Goal: Task Accomplishment & Management: Complete application form

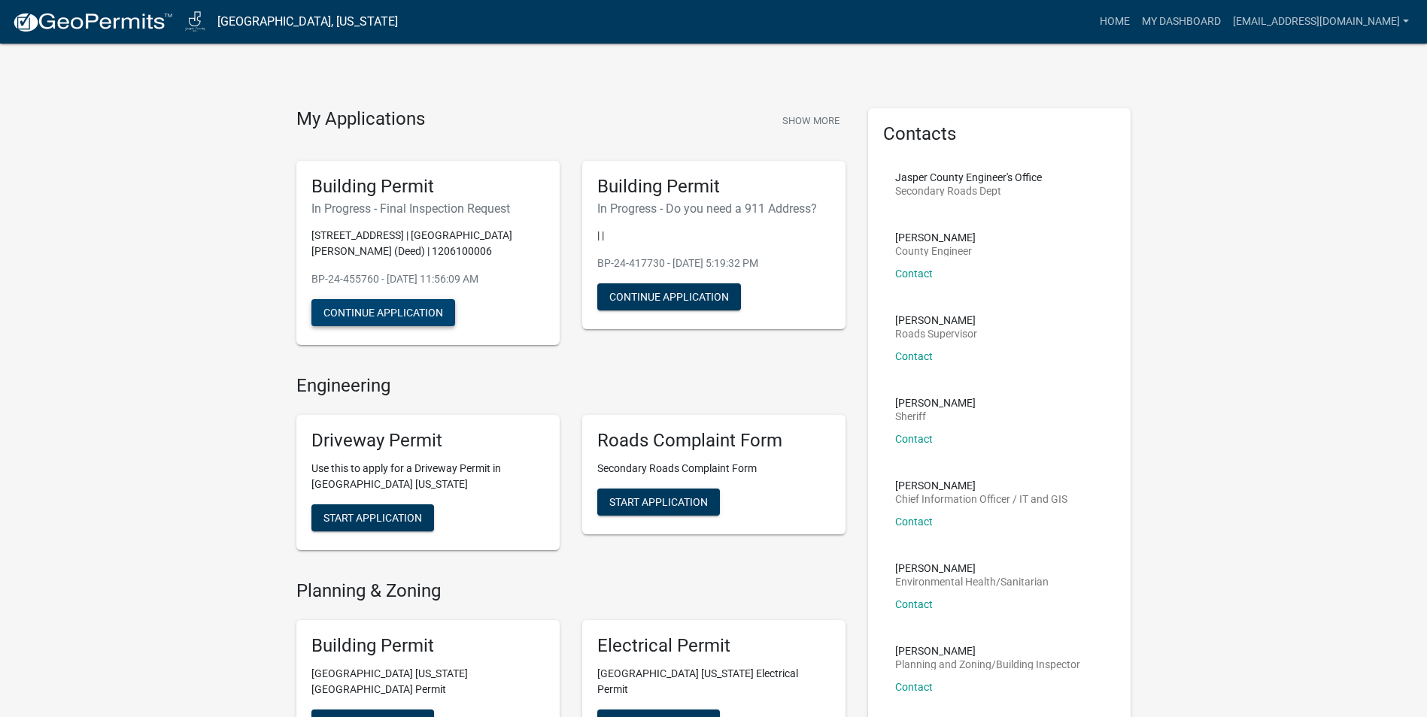
click at [393, 326] on button "Continue Application" at bounding box center [383, 312] width 144 height 27
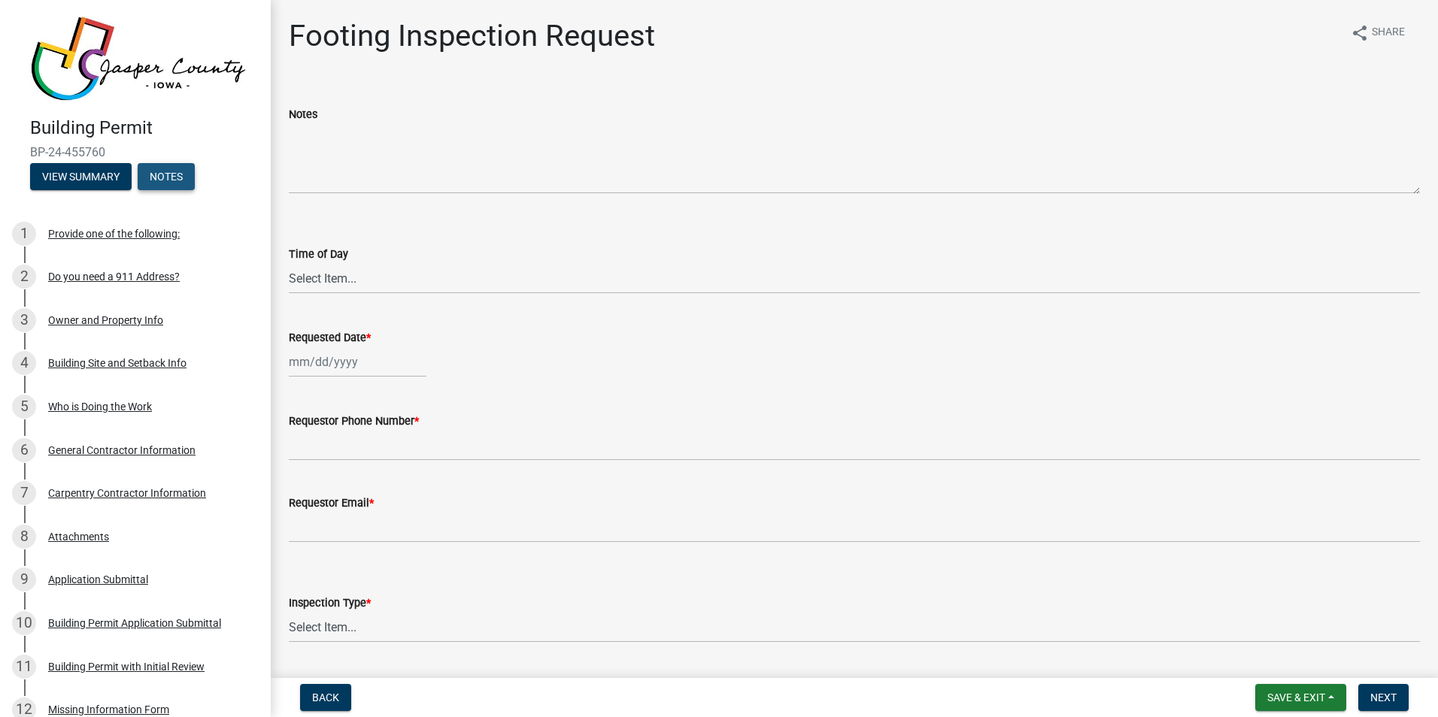
click at [173, 170] on button "Notes" at bounding box center [166, 176] width 57 height 27
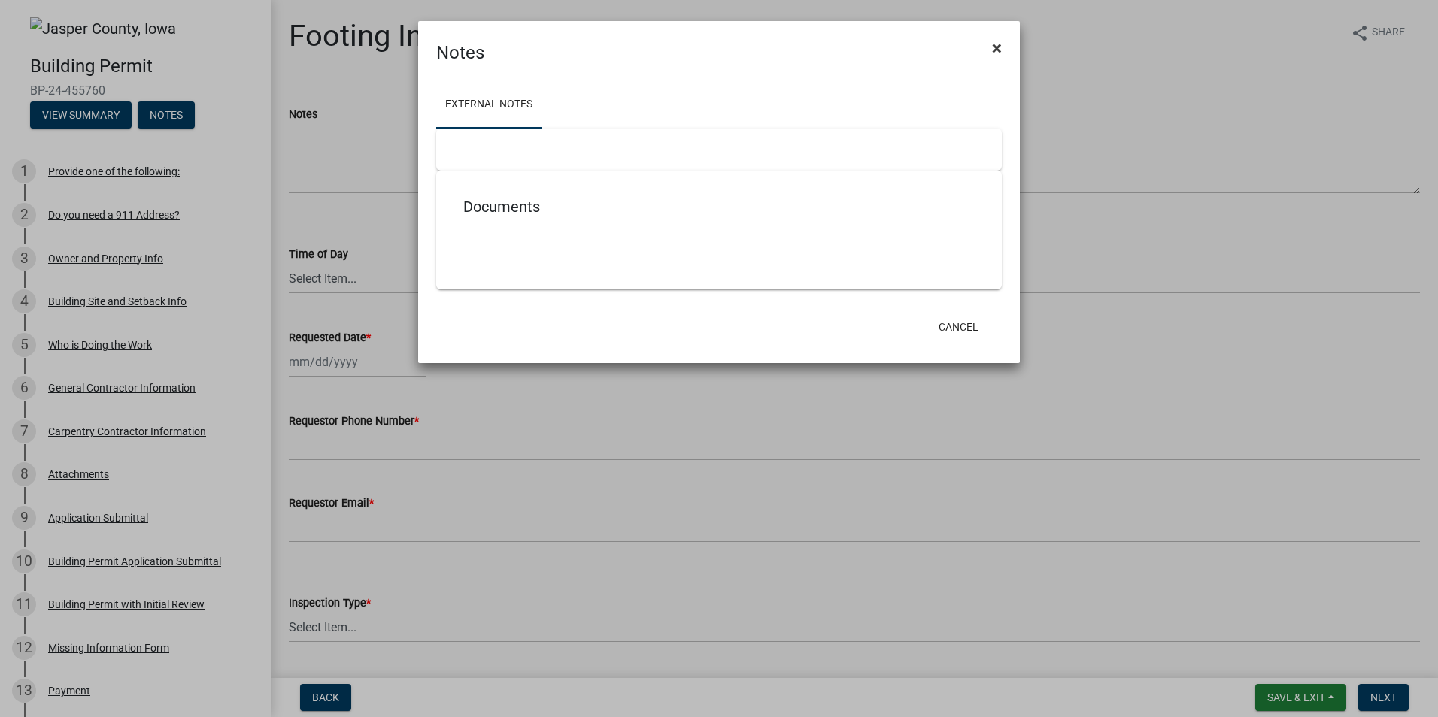
click at [996, 44] on span "×" at bounding box center [997, 48] width 10 height 21
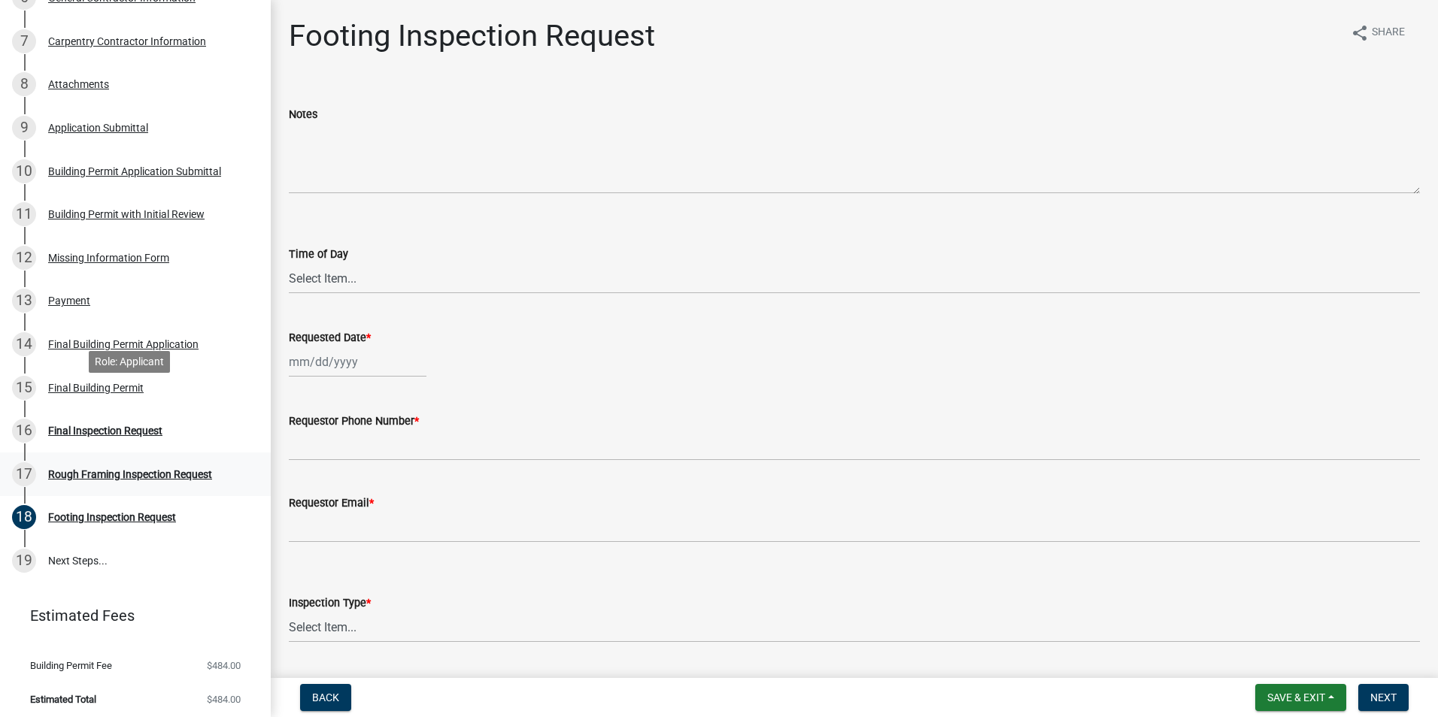
scroll to position [396, 0]
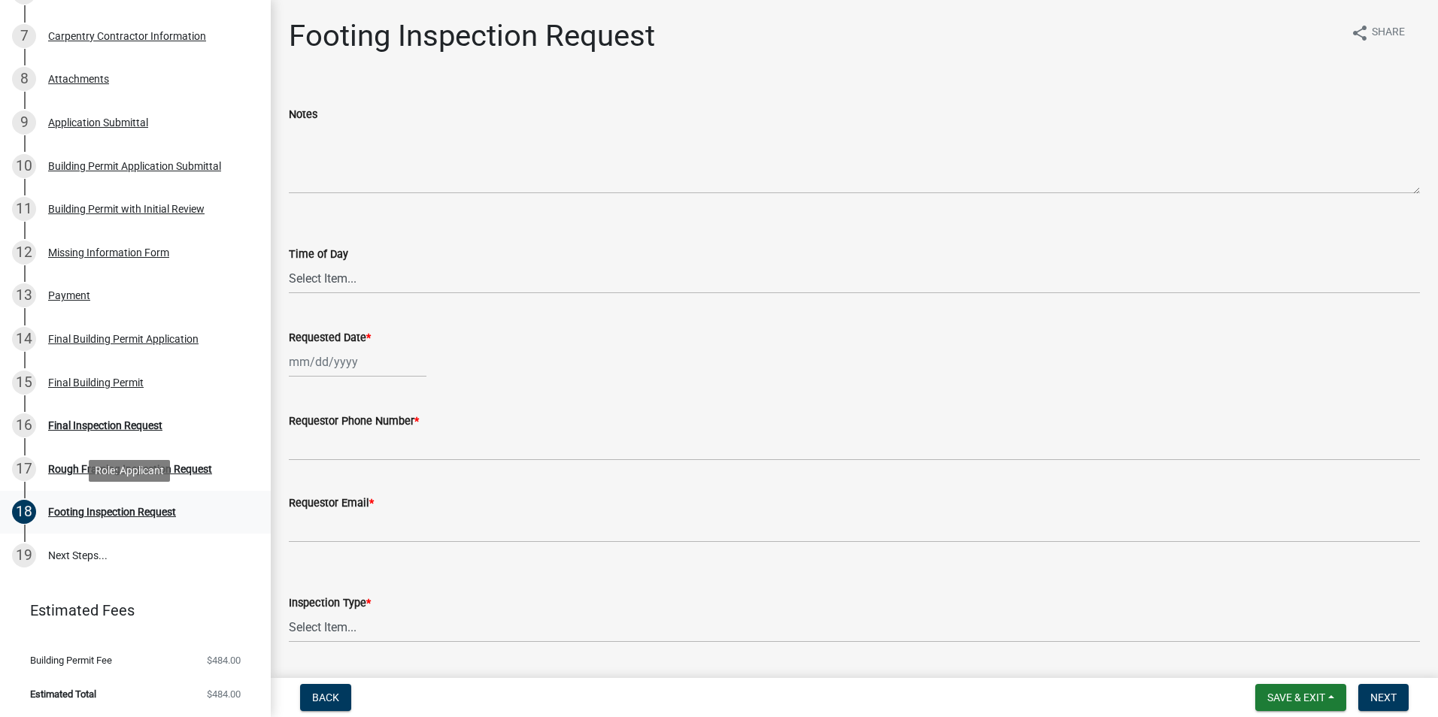
click at [89, 515] on div "Footing Inspection Request" at bounding box center [112, 512] width 128 height 11
click at [333, 280] on select "Select Item... AM PM" at bounding box center [854, 278] width 1131 height 31
click at [289, 263] on select "Select Item... AM PM" at bounding box center [854, 278] width 1131 height 31
select select "b0b72618-be21-4aaa-b3af-9587838a0936"
select select "8"
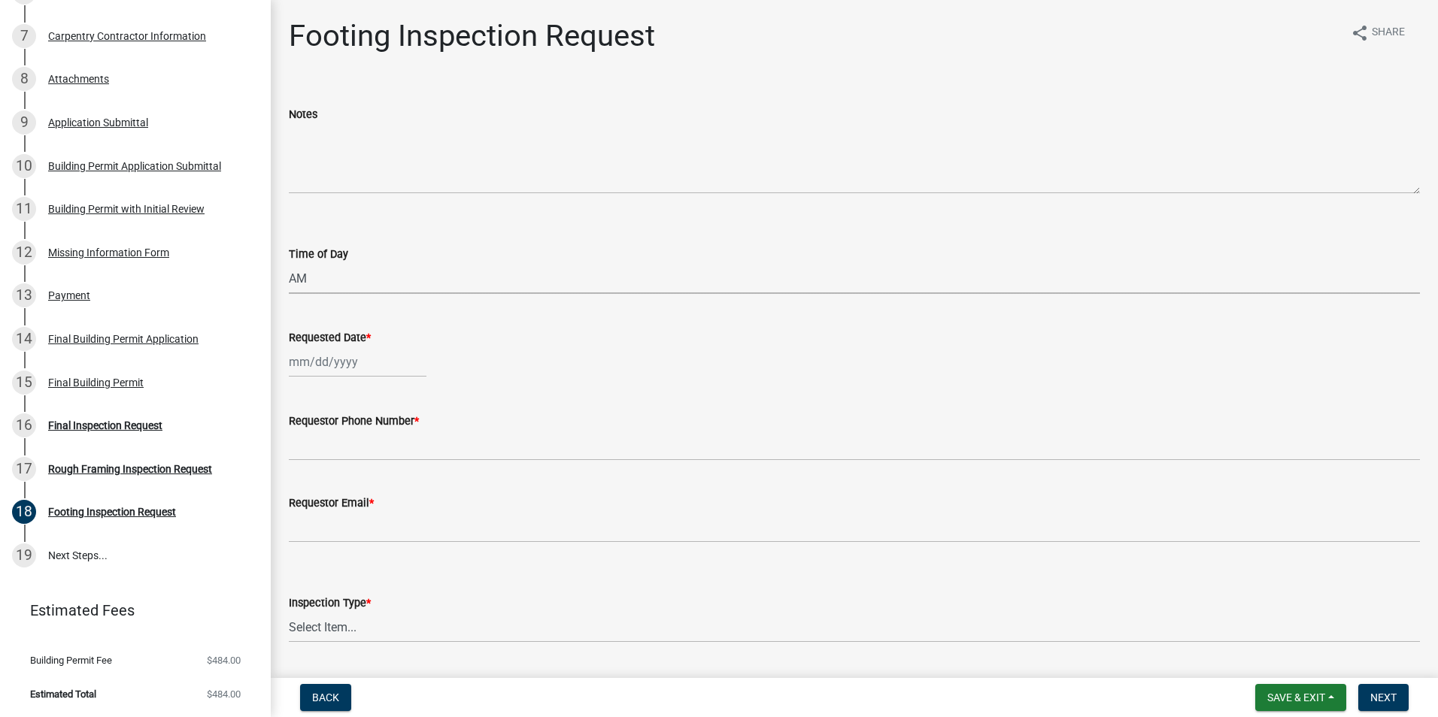
select select "2025"
click at [297, 365] on div "[PERSON_NAME] Feb Mar Apr [PERSON_NAME][DATE] Oct Nov [DATE] 1526 1527 1528 152…" at bounding box center [358, 362] width 138 height 31
click at [307, 514] on div "18" at bounding box center [304, 514] width 24 height 24
type input "[DATE]"
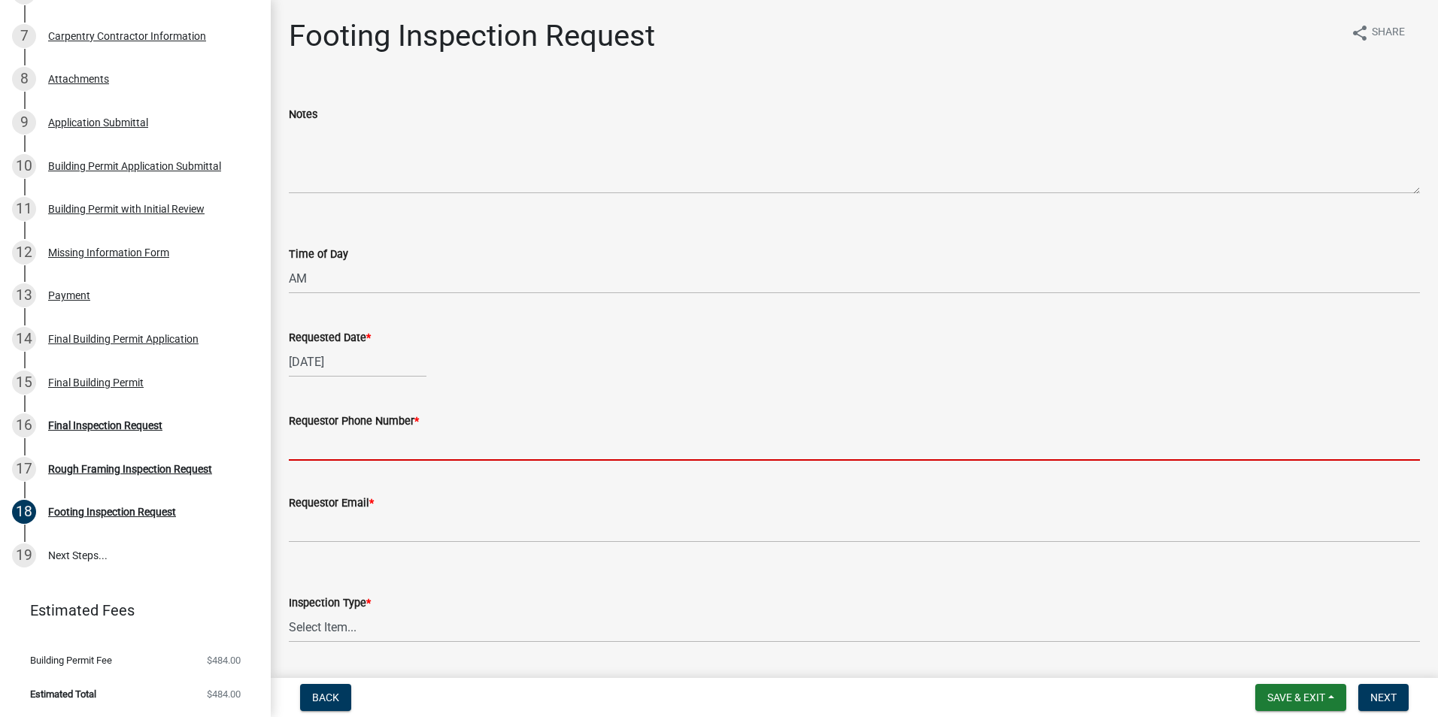
click at [302, 447] on input "Requestor Phone Number *" at bounding box center [854, 445] width 1131 height 31
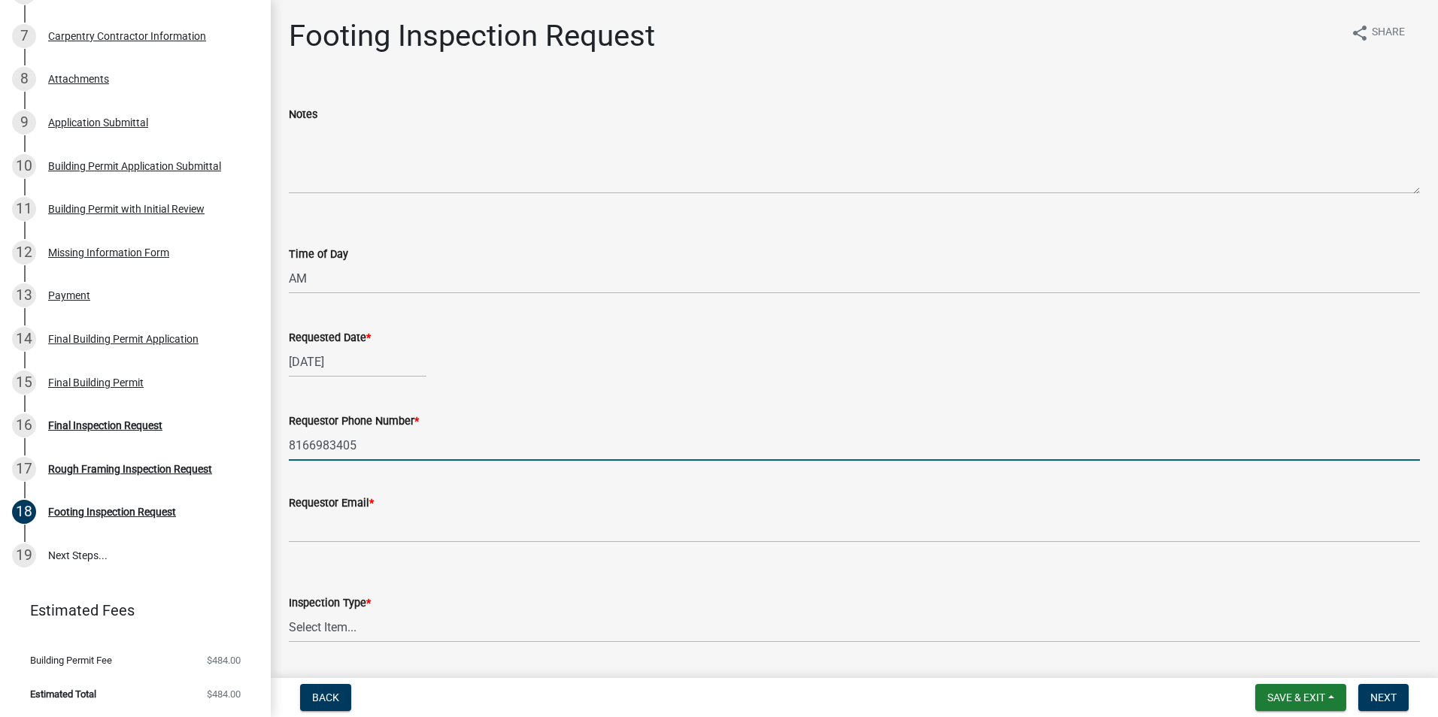
type input "8166983405"
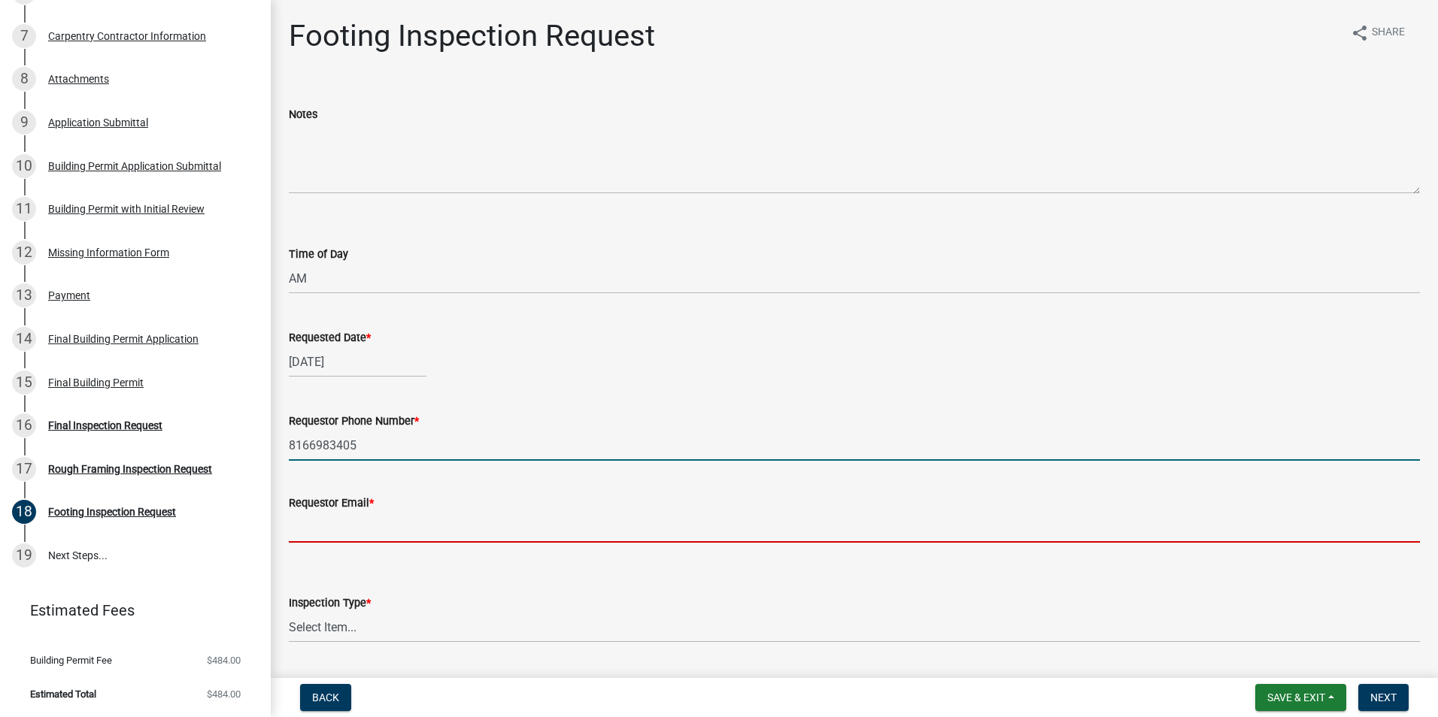
click at [305, 533] on input "Requestor Email *" at bounding box center [854, 527] width 1131 height 31
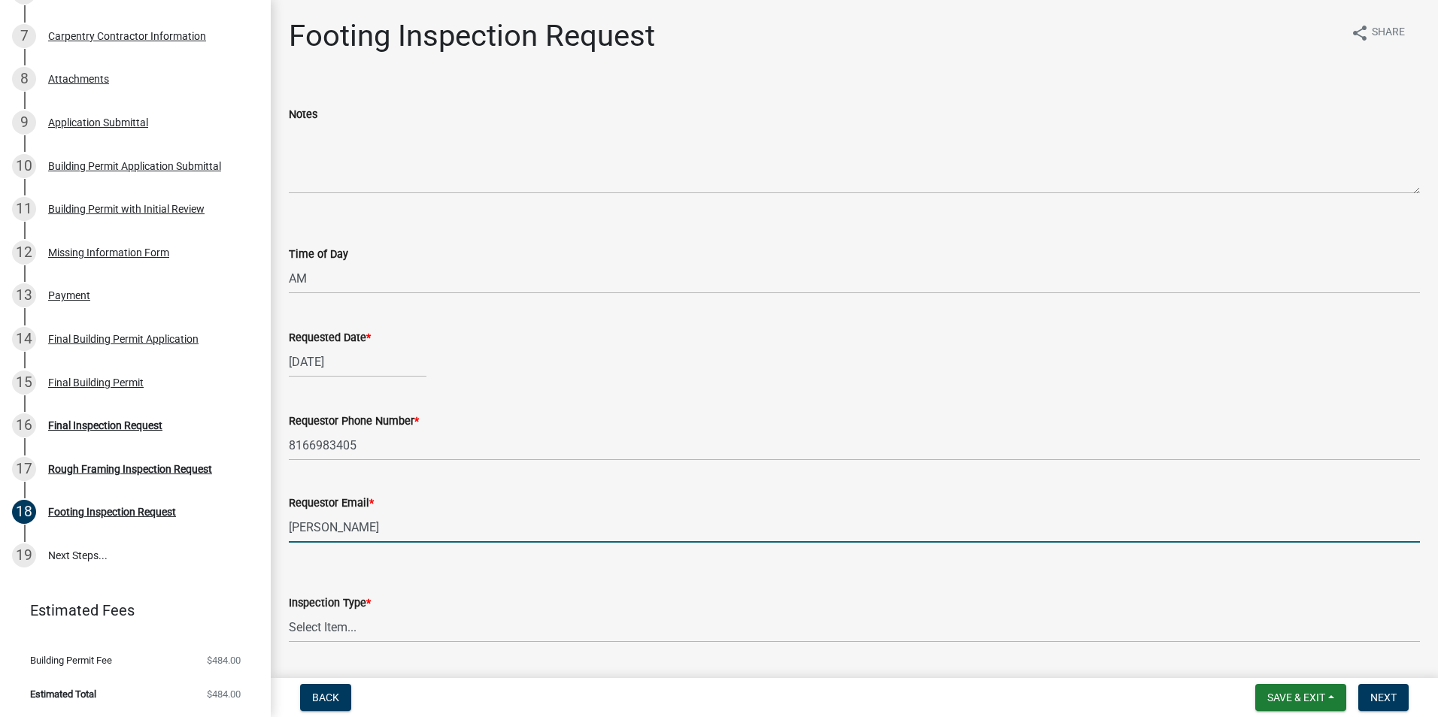
type input "[PERSON_NAME][EMAIL_ADDRESS][DOMAIN_NAME]"
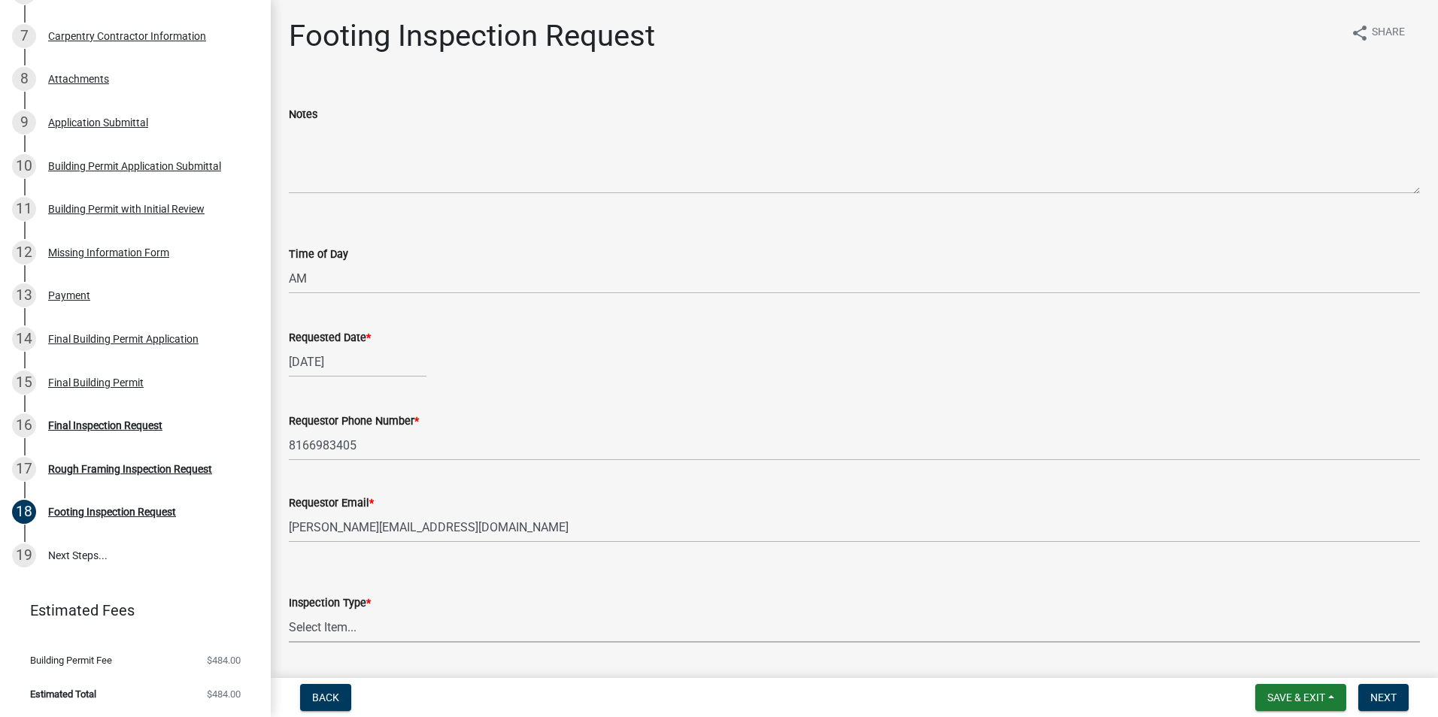
click at [308, 631] on select "Select Item... Footing Inspection" at bounding box center [854, 627] width 1131 height 31
click at [289, 612] on select "Select Item... Footing Inspection" at bounding box center [854, 627] width 1131 height 31
select select "63dbc561-3f8f-40a3-ad22-8afdef84acb8"
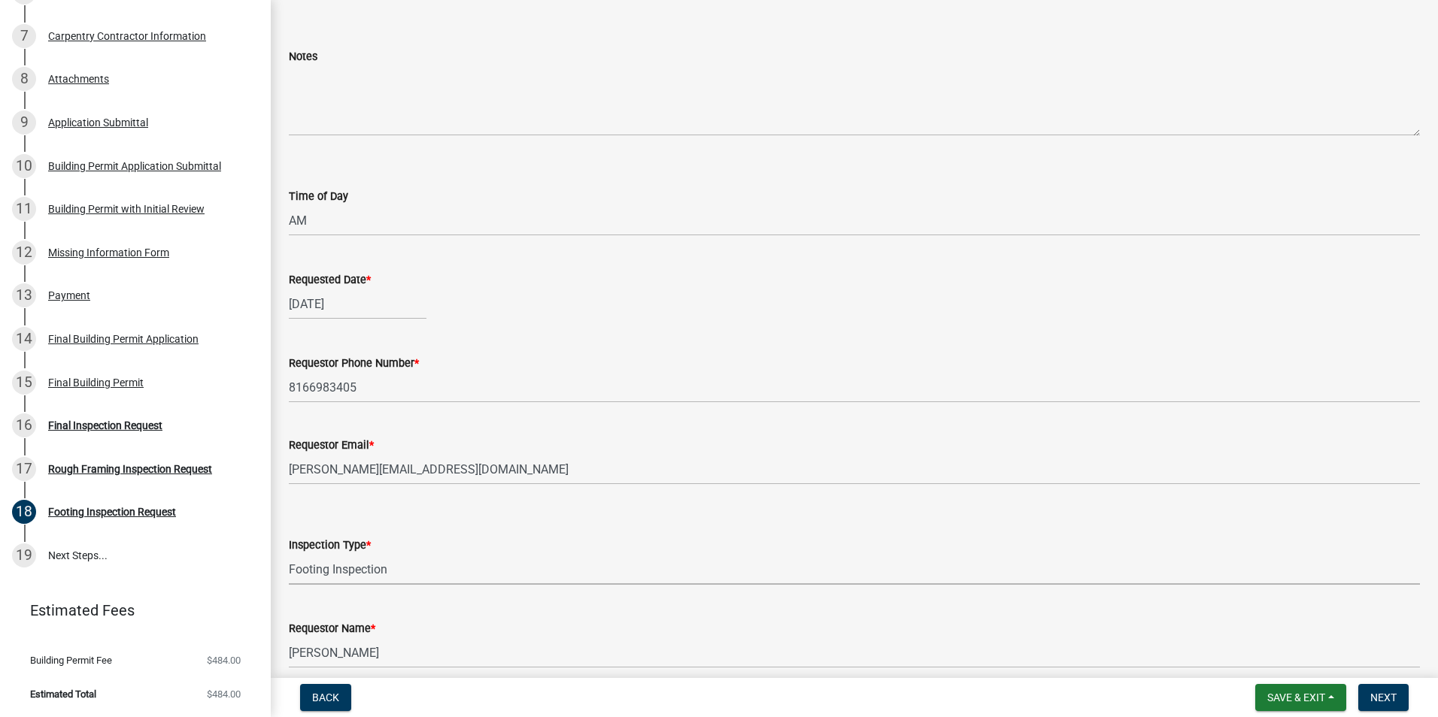
scroll to position [0, 0]
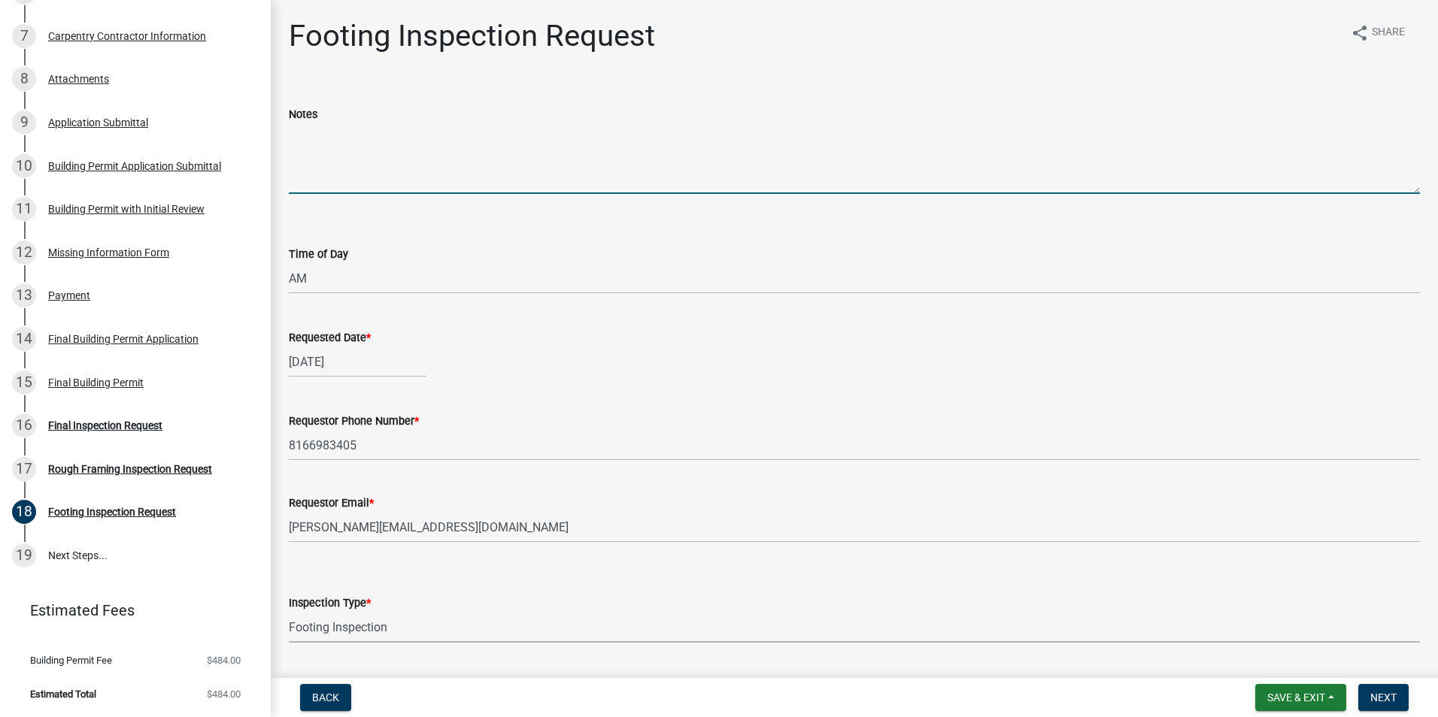
click at [293, 182] on textarea "Notes" at bounding box center [854, 158] width 1131 height 71
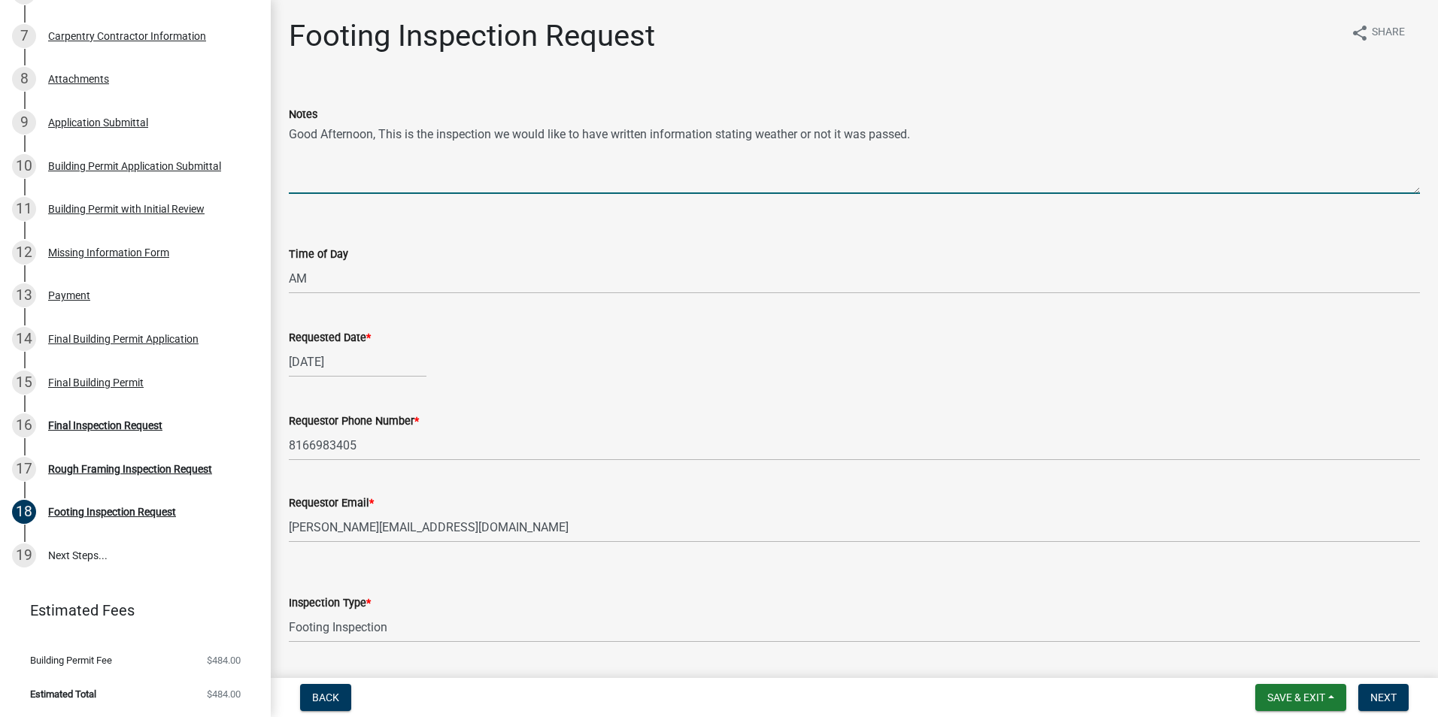
click at [915, 135] on textarea "Good Afternoon, This is the inspection we would like to have written informatio…" at bounding box center [854, 158] width 1131 height 71
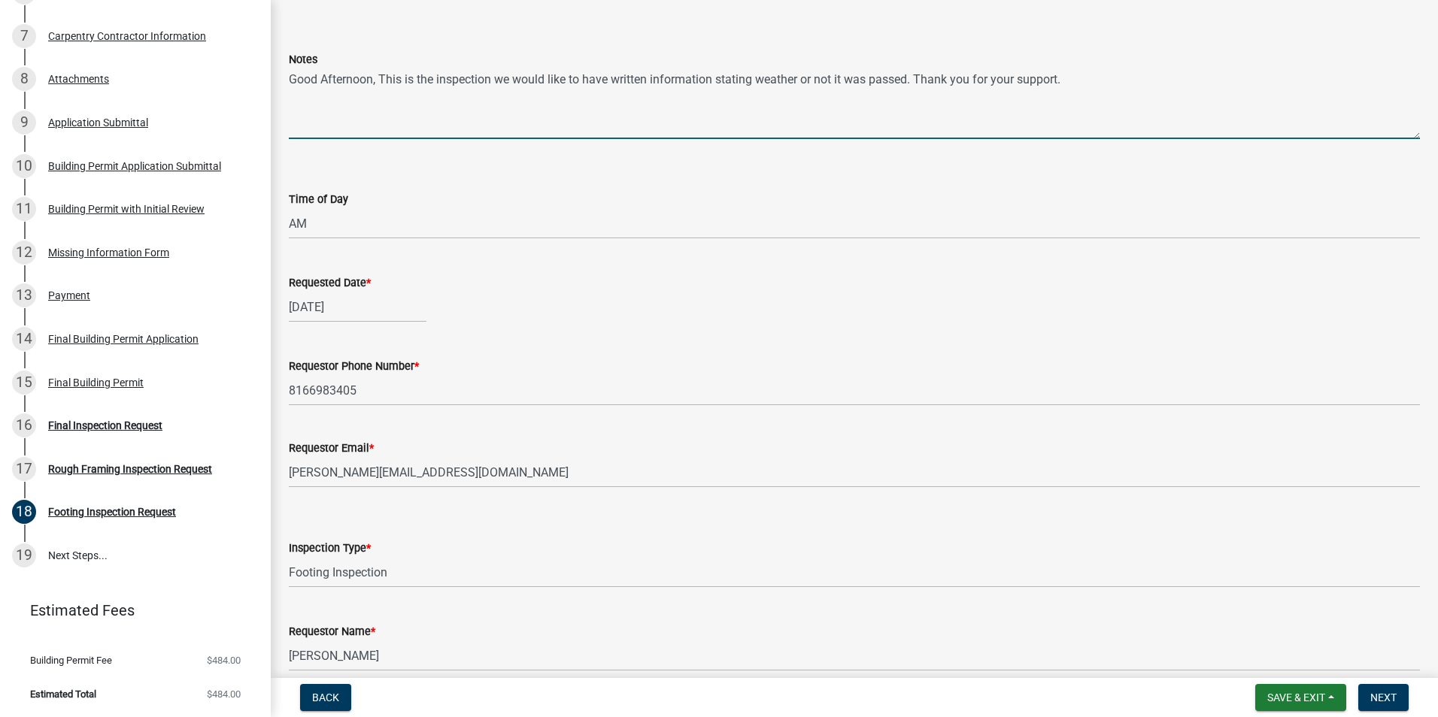
scroll to position [125, 0]
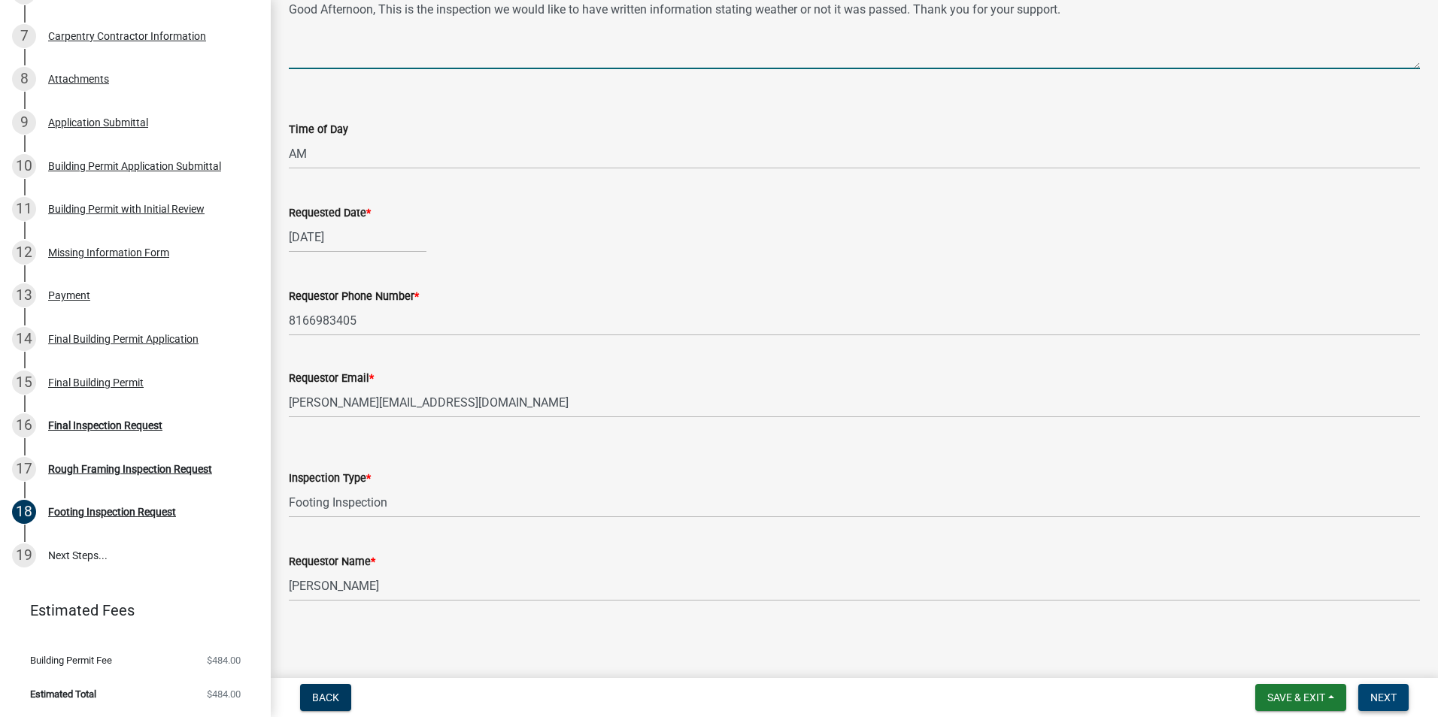
type textarea "Good Afternoon, This is the inspection we would like to have written informatio…"
click at [1387, 693] on span "Next" at bounding box center [1383, 698] width 26 height 12
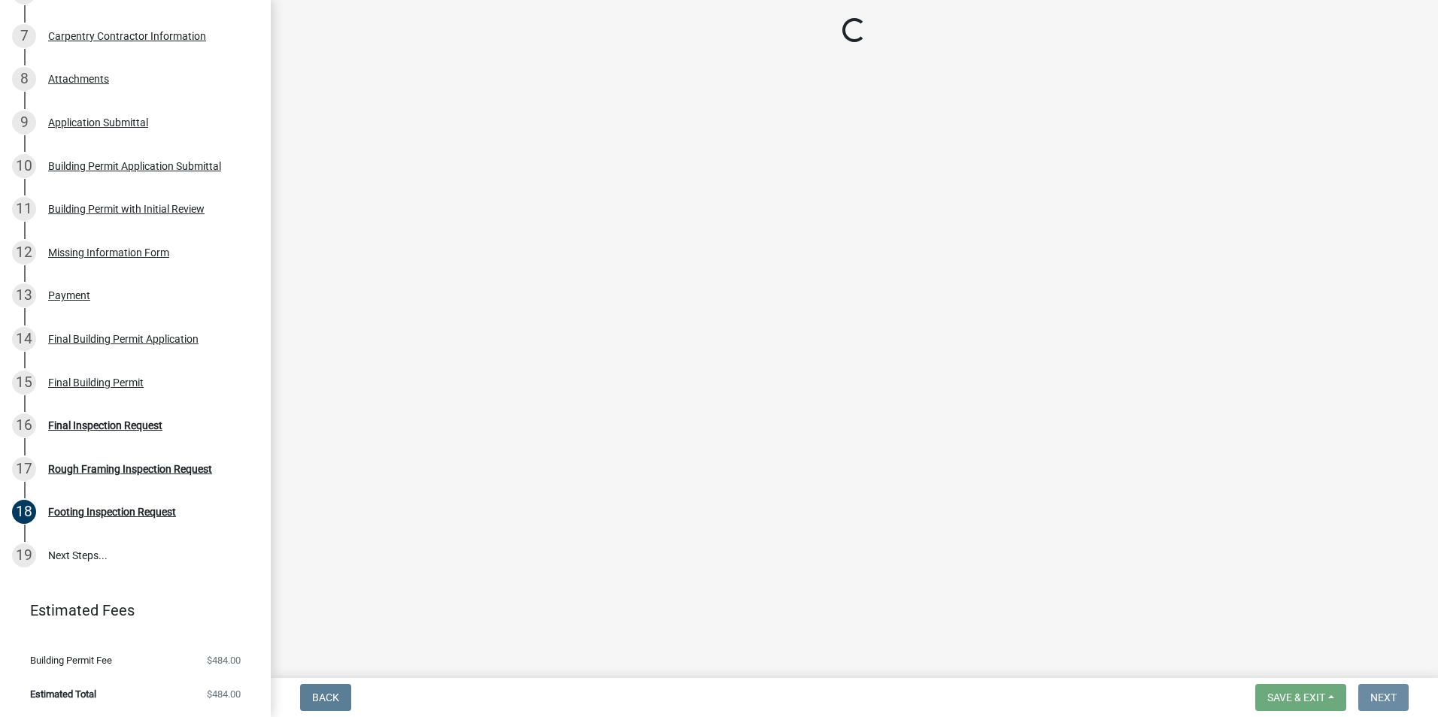
scroll to position [0, 0]
